Goal: Information Seeking & Learning: Learn about a topic

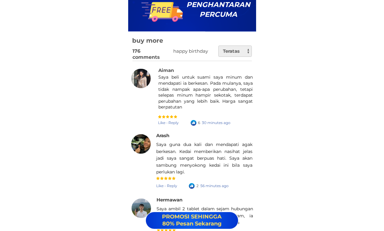
scroll to position [8784, 0]
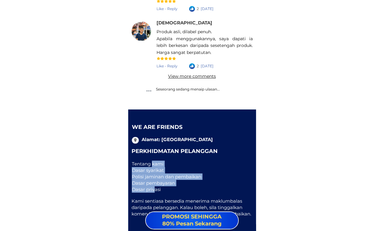
drag, startPoint x: 152, startPoint y: 164, endPoint x: 156, endPoint y: 188, distance: 24.0
click at [156, 184] on div "Tentang kami Dasar syarikat Polisi jaminan dan pembaikan Dasar pembayaran Dasar…" at bounding box center [187, 176] width 111 height 32
click at [227, 184] on div "We are friends Alamat: Malaysia Perkhidmatan Pelanggan Tentang kami Dasar syari…" at bounding box center [192, 170] width 128 height 122
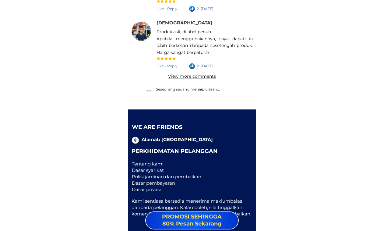
click at [136, 168] on font "Dasar syarikat" at bounding box center [148, 170] width 32 height 6
click at [154, 184] on div "We are friends Alamat: Malaysia Perkhidmatan Pelanggan Tentang kami Dasar syari…" at bounding box center [192, 170] width 128 height 122
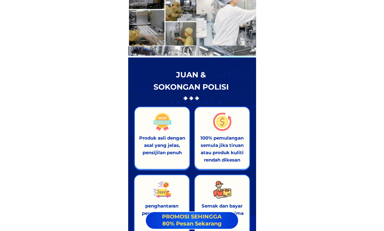
scroll to position [8784, 0]
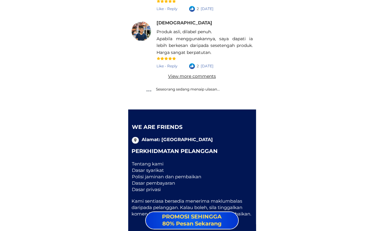
drag, startPoint x: 142, startPoint y: 165, endPoint x: 152, endPoint y: 191, distance: 27.9
click at [152, 191] on div "Tentang kami Dasar syarikat Polisi jaminan dan pembaikan Dasar pembayaran Dasar…" at bounding box center [187, 176] width 111 height 32
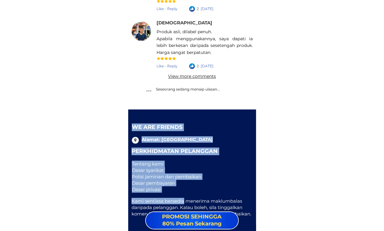
drag, startPoint x: 178, startPoint y: 194, endPoint x: 183, endPoint y: 200, distance: 8.3
click at [183, 200] on div "We are friends Alamat: Malaysia Perkhidmatan Pelanggan Tentang kami Dasar syari…" at bounding box center [192, 170] width 128 height 122
click at [210, 177] on div "Tentang kami Dasar syarikat Polisi jaminan dan pembaikan Dasar pembayaran Dasar…" at bounding box center [187, 176] width 111 height 32
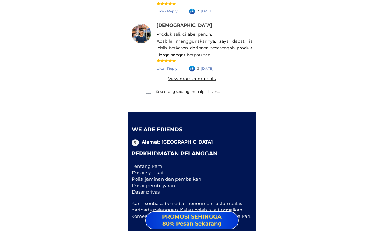
scroll to position [8669, 0]
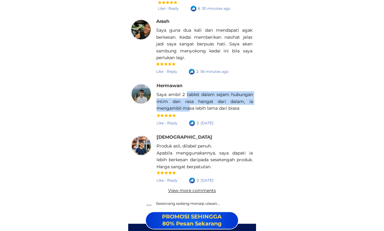
click at [189, 109] on div "Saya ambil 2 tablet dalam sejam hubungan intim dan rasa hangat dari dalam, ia m…" at bounding box center [204, 101] width 97 height 20
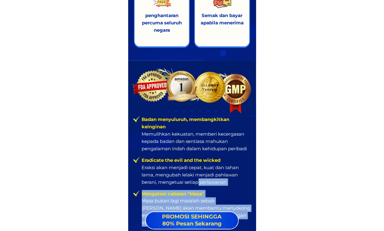
drag, startPoint x: 195, startPoint y: 174, endPoint x: 195, endPoint y: 187, distance: 13.4
click at [195, 187] on div "Badan menyuluruh, membangkitkan keinginan Memulihkan kekuatan, memberi kecergas…" at bounding box center [192, 198] width 128 height 275
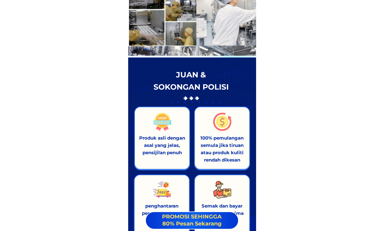
drag, startPoint x: 157, startPoint y: 130, endPoint x: 162, endPoint y: 159, distance: 28.7
click at [162, 159] on div "Produk asli dengan asal yang jelas, pensijilan penuh" at bounding box center [162, 138] width 56 height 63
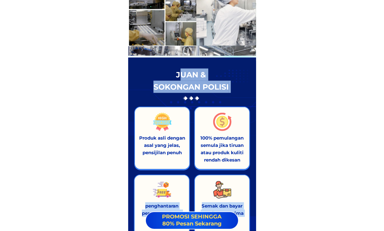
drag, startPoint x: 183, startPoint y: 79, endPoint x: 200, endPoint y: 110, distance: 34.7
click at [200, 110] on div "JUAN & SOKONGAN POLISI Semak dan bayar apabila menerima penghantaran percuma se…" at bounding box center [192, 154] width 128 height 193
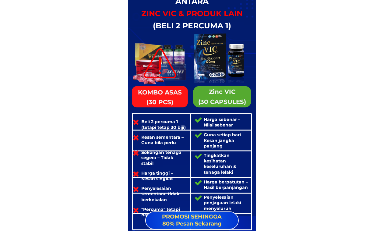
scroll to position [3114, 0]
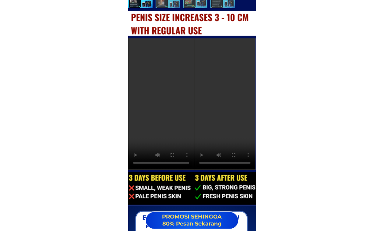
drag, startPoint x: 162, startPoint y: 63, endPoint x: 160, endPoint y: 110, distance: 46.3
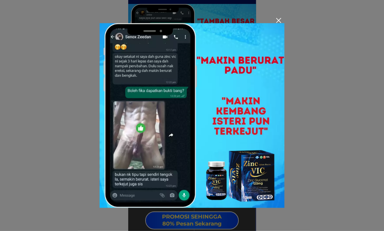
click at [242, 146] on img at bounding box center [192, 115] width 184 height 184
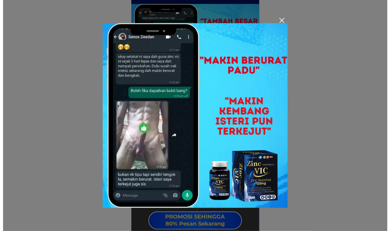
scroll to position [0, 0]
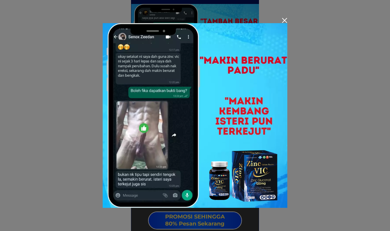
click at [284, 21] on div at bounding box center [284, 20] width 5 height 5
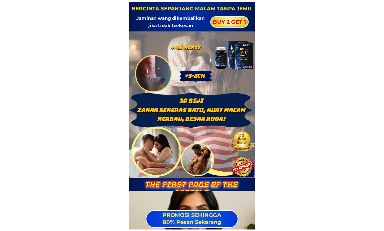
scroll to position [2961, 0]
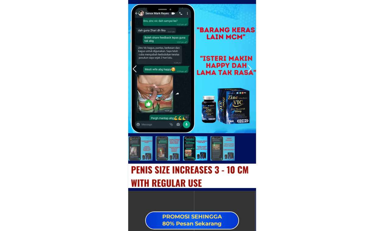
click at [250, 68] on div at bounding box center [249, 69] width 10 height 10
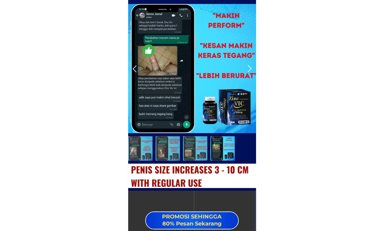
scroll to position [2923, 0]
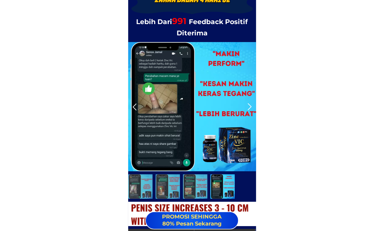
click at [136, 105] on div at bounding box center [135, 107] width 10 height 10
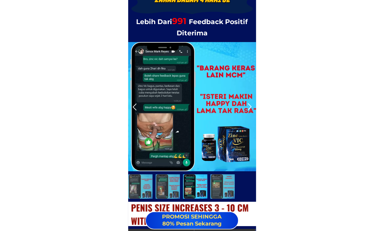
click at [136, 105] on div at bounding box center [135, 107] width 10 height 10
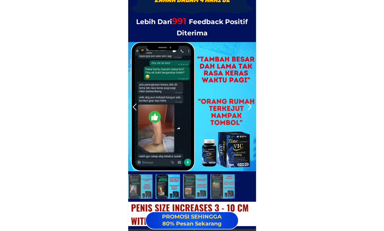
click at [136, 105] on div at bounding box center [135, 107] width 10 height 10
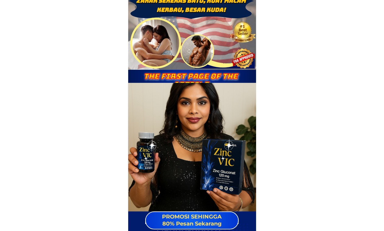
scroll to position [0, 0]
